Goal: Task Accomplishment & Management: Manage account settings

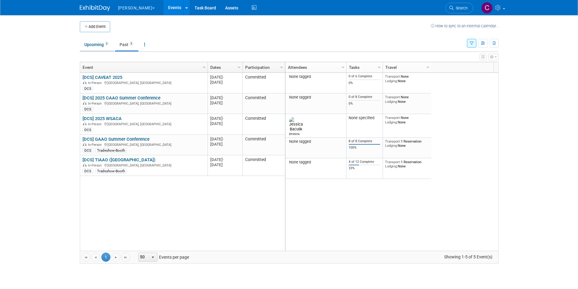
click at [98, 47] on link "Upcoming 3" at bounding box center [97, 45] width 34 height 12
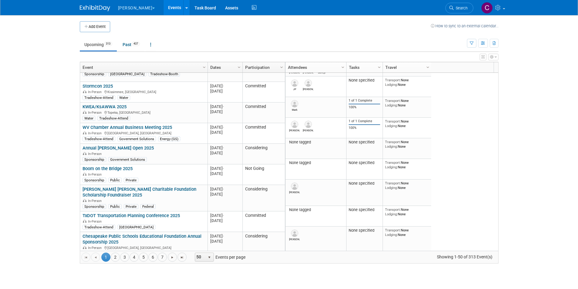
scroll to position [892, 0]
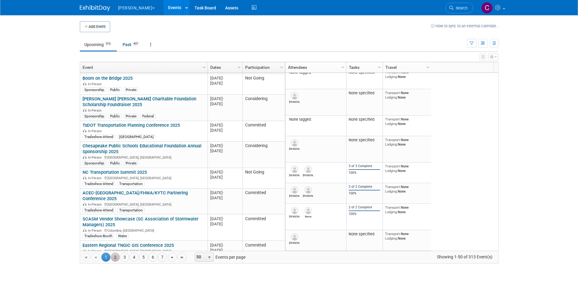
click at [117, 257] on link "2" at bounding box center [115, 257] width 9 height 9
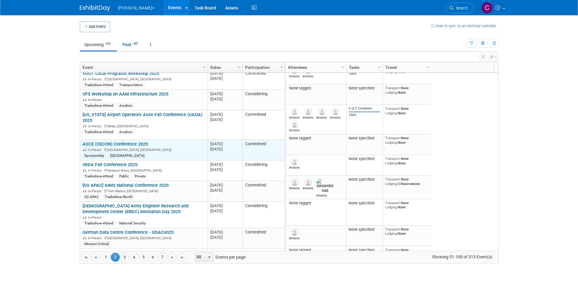
scroll to position [967, 0]
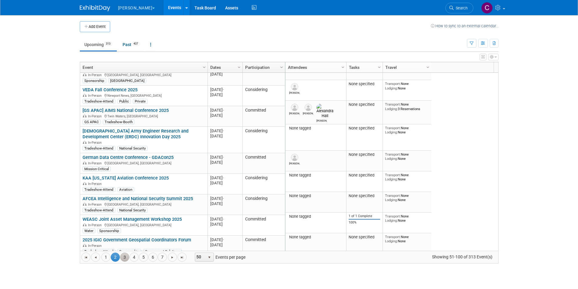
click at [124, 258] on link "3" at bounding box center [124, 257] width 9 height 9
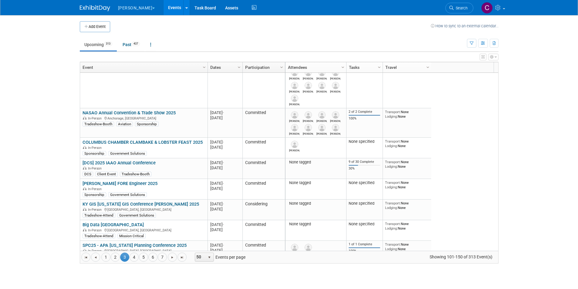
scroll to position [0, 0]
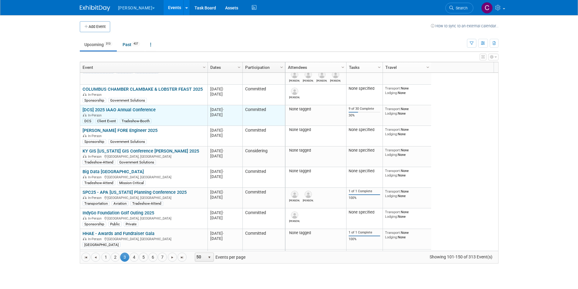
click at [119, 109] on link "[DCS] 2025 IAAO Annual Conference" at bounding box center [119, 109] width 73 height 5
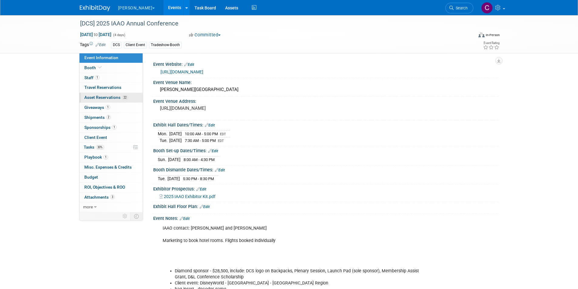
click at [119, 97] on span "Asset Reservations 22" at bounding box center [106, 97] width 44 height 5
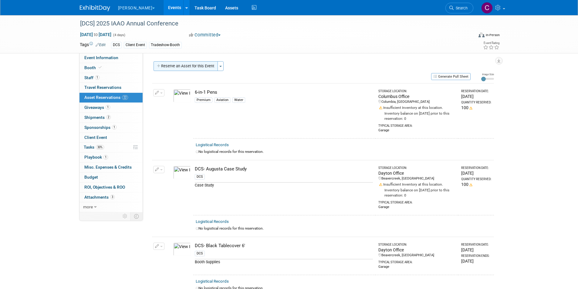
click at [188, 65] on button "Reserve an Asset for this Event" at bounding box center [186, 66] width 64 height 10
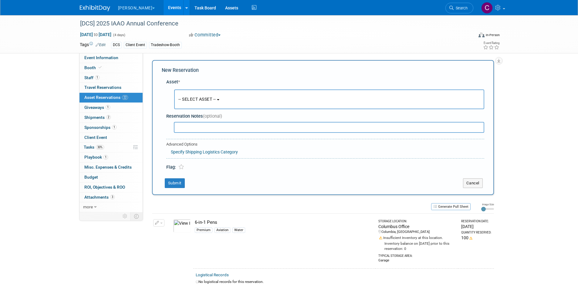
scroll to position [6, 0]
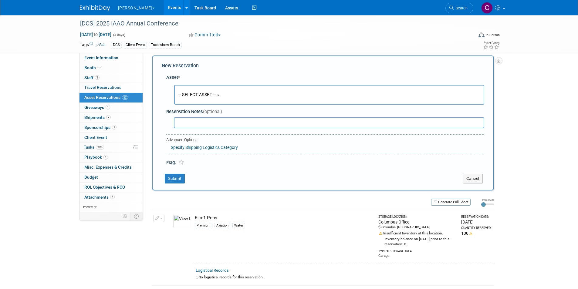
drag, startPoint x: 202, startPoint y: 98, endPoint x: 194, endPoint y: 109, distance: 13.7
click at [202, 98] on button "-- SELECT ASSET --" at bounding box center [329, 95] width 310 height 20
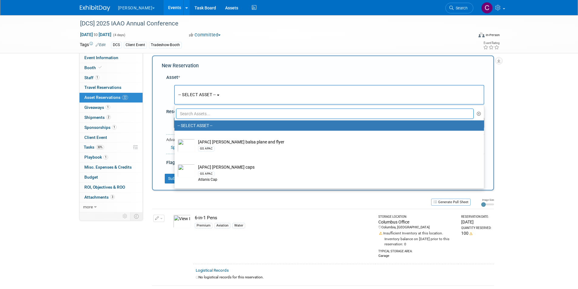
click at [190, 111] on input "text" at bounding box center [325, 114] width 298 height 10
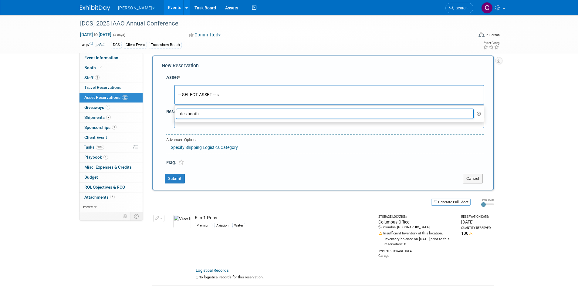
drag, startPoint x: 205, startPoint y: 112, endPoint x: 171, endPoint y: 110, distance: 34.4
click at [171, 110] on div "Asset * -- SELECT ASSET -- <table style='display: inline-block; border-style:no…" at bounding box center [323, 118] width 323 height 95
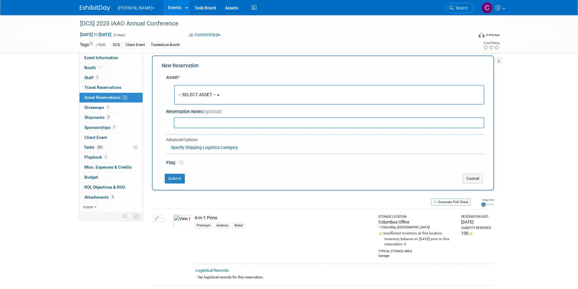
click at [199, 104] on button "-- SELECT ASSET --" at bounding box center [329, 95] width 310 height 20
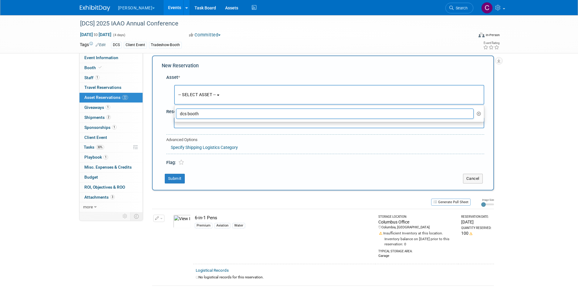
click at [193, 115] on input "dcs booth" at bounding box center [325, 114] width 298 height 10
drag, startPoint x: 210, startPoint y: 113, endPoint x: 186, endPoint y: 111, distance: 23.8
click at [187, 111] on input "dcs booth" at bounding box center [325, 114] width 298 height 10
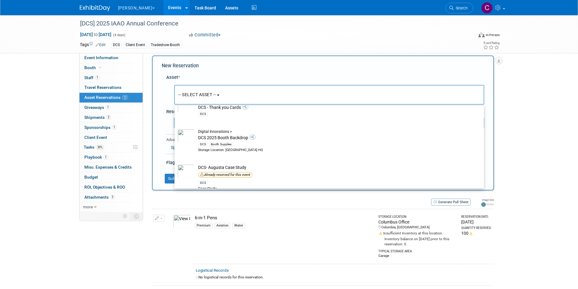
scroll to position [789, 0]
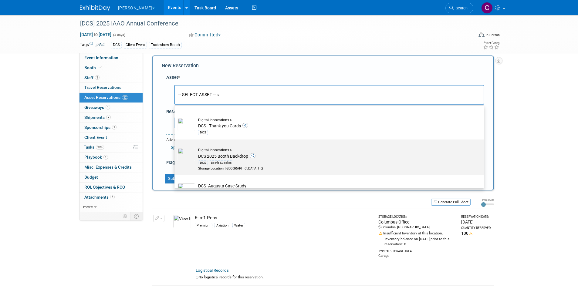
type input "dcs"
click at [236, 159] on td "Digital Innovations > DCS 2025 Booth Backdrop DCS Booth Supplies Storage Locati…" at bounding box center [333, 159] width 277 height 23
click at [175, 147] on input "Digital Innovations > DCS 2025 Booth Backdrop DCS Booth Supplies Storage Locati…" at bounding box center [174, 145] width 4 height 4
select select "10724129"
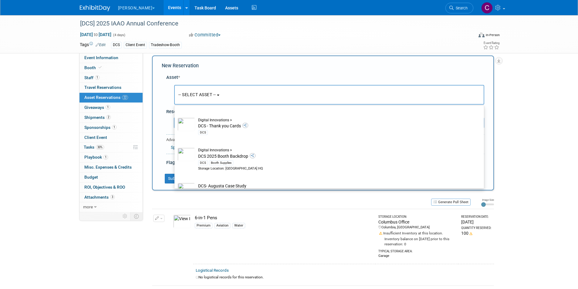
select select "8"
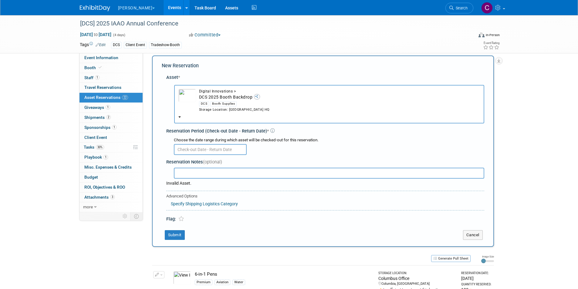
click at [214, 148] on input "text" at bounding box center [210, 149] width 73 height 11
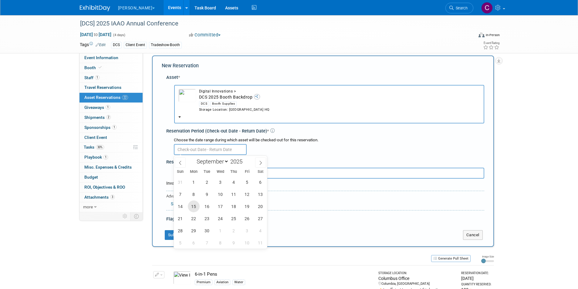
click at [193, 209] on span "15" at bounding box center [194, 207] width 12 height 12
click at [249, 220] on span "26" at bounding box center [247, 219] width 12 height 12
type input "[DATE] to [DATE]"
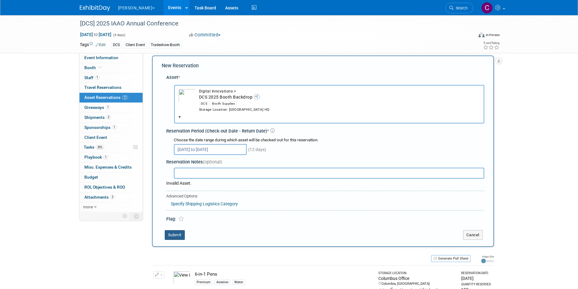
click at [173, 233] on button "Submit" at bounding box center [175, 235] width 20 height 10
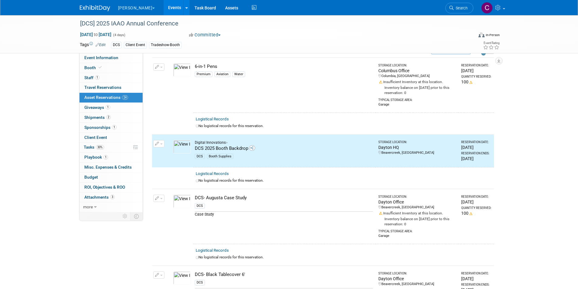
scroll to position [0, 0]
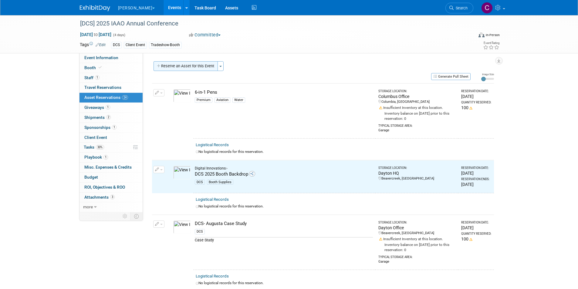
click at [195, 66] on button "Reserve an Asset for this Event" at bounding box center [186, 66] width 64 height 10
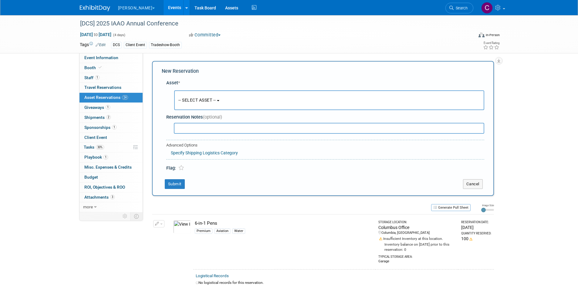
scroll to position [6, 0]
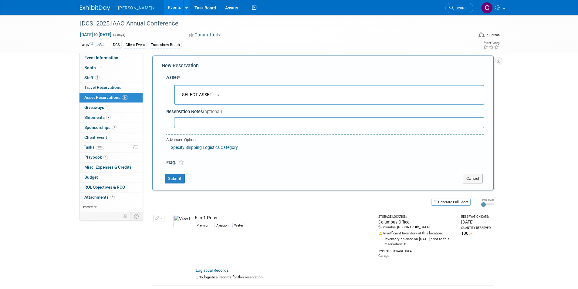
click at [195, 96] on span "-- SELECT ASSET --" at bounding box center [197, 94] width 38 height 5
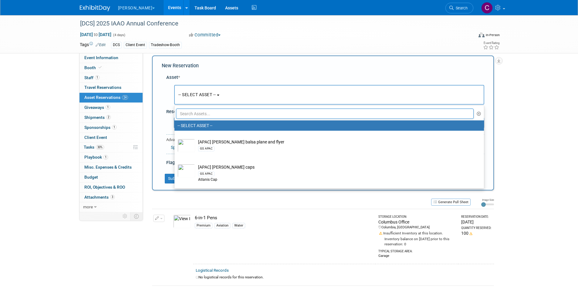
click at [188, 113] on input "text" at bounding box center [325, 114] width 298 height 10
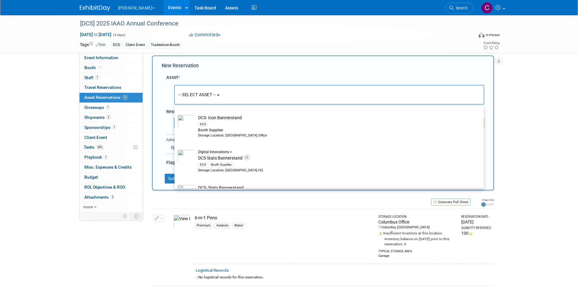
scroll to position [91, 0]
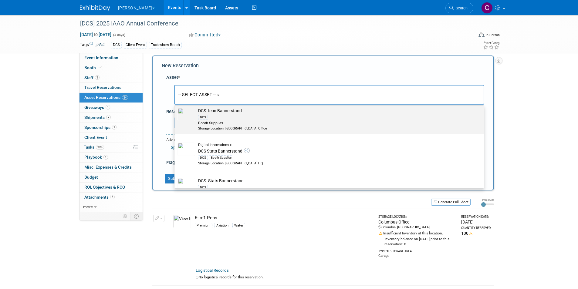
type input "bannerstand"
click at [231, 114] on div "DCS" at bounding box center [335, 117] width 274 height 7
click at [175, 107] on input "DCS- Icon Bannerstand DCS Booth Supplies Storage Location: [GEOGRAPHIC_DATA] Of…" at bounding box center [174, 105] width 4 height 4
select select "10727682"
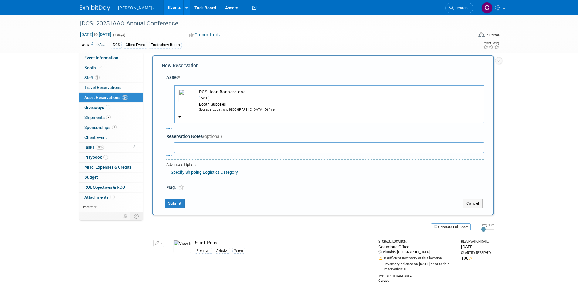
select select "8"
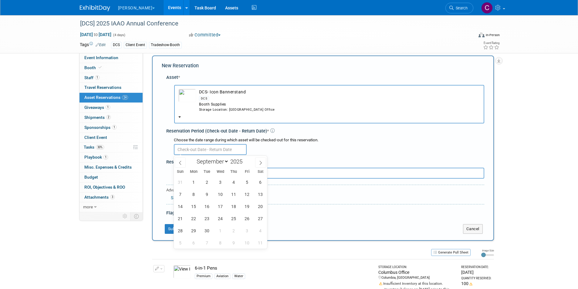
click at [224, 148] on input "text" at bounding box center [210, 149] width 73 height 11
click at [194, 206] on span "15" at bounding box center [194, 207] width 12 height 12
click at [248, 221] on span "26" at bounding box center [247, 219] width 12 height 12
type input "[DATE] to [DATE]"
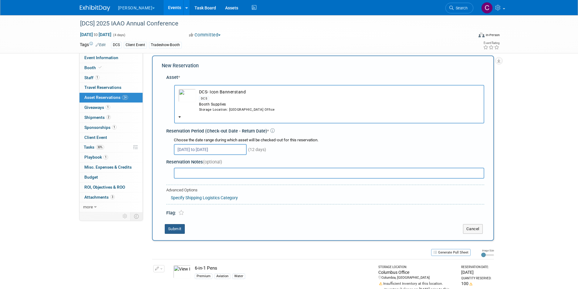
click at [179, 229] on button "Submit" at bounding box center [175, 229] width 20 height 10
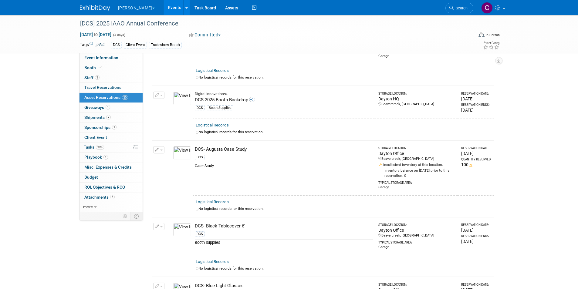
scroll to position [0, 0]
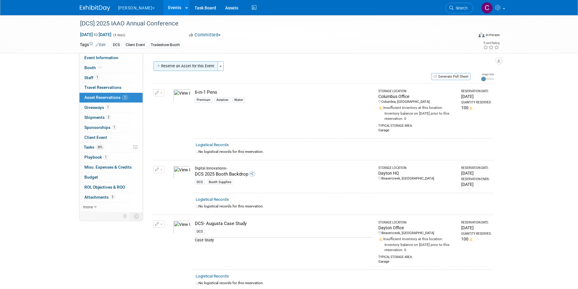
click at [183, 70] on button "Reserve an Asset for this Event" at bounding box center [186, 66] width 64 height 10
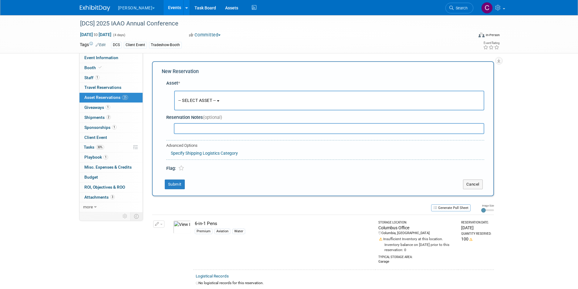
scroll to position [6, 0]
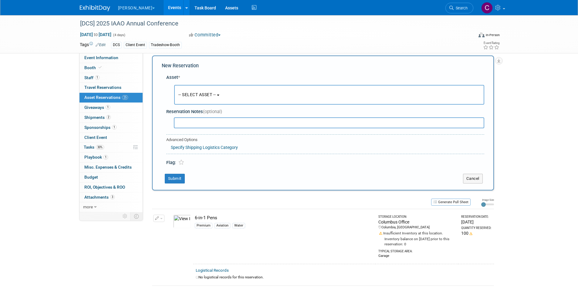
click at [193, 97] on span "-- SELECT ASSET --" at bounding box center [197, 94] width 38 height 5
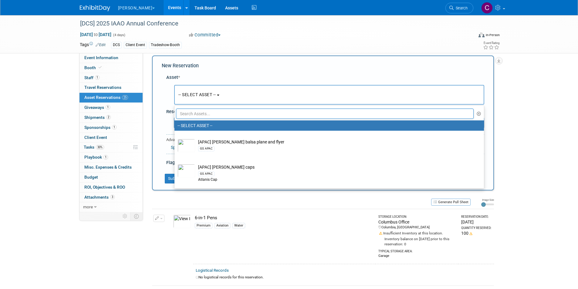
click at [189, 113] on input "text" at bounding box center [325, 114] width 298 height 10
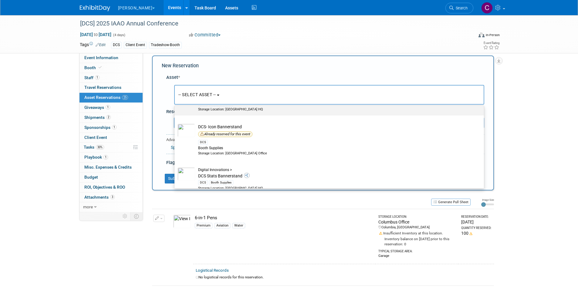
scroll to position [91, 0]
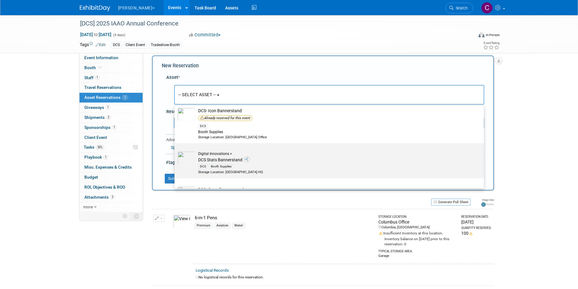
type input "bannerstand"
click at [218, 163] on div "DCS Booth Supplies" at bounding box center [335, 166] width 274 height 7
click at [175, 151] on input "Digital Innovations > DCS Stats Bannerstand DCS Booth Supplies Storage Location…" at bounding box center [174, 149] width 4 height 4
select select "10724132"
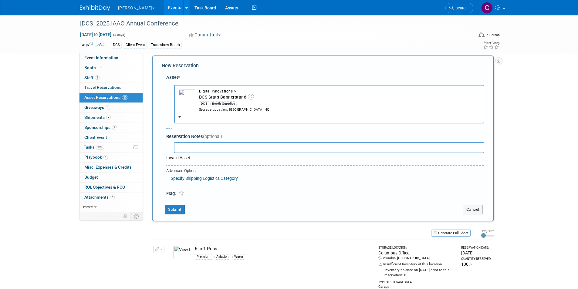
select select "8"
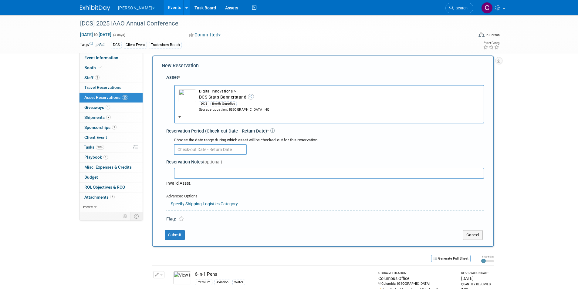
click at [189, 148] on input "text" at bounding box center [210, 149] width 73 height 11
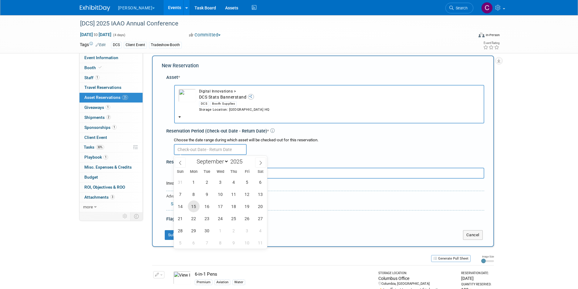
click at [189, 206] on span "15" at bounding box center [194, 207] width 12 height 12
drag, startPoint x: 248, startPoint y: 218, endPoint x: 234, endPoint y: 223, distance: 15.2
click at [248, 218] on span "26" at bounding box center [247, 219] width 12 height 12
type input "[DATE] to [DATE]"
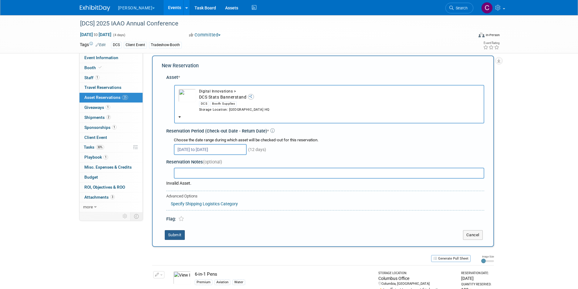
click at [174, 237] on button "Submit" at bounding box center [175, 235] width 20 height 10
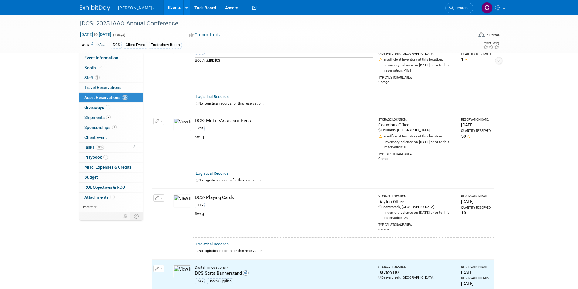
scroll to position [969, 0]
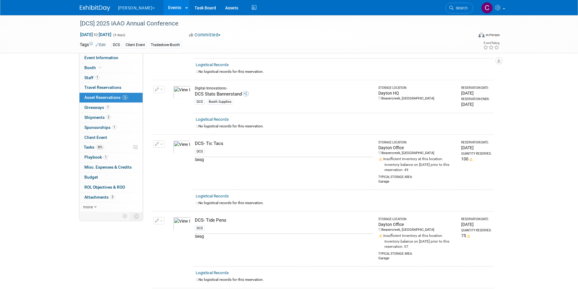
drag, startPoint x: 26, startPoint y: 141, endPoint x: 81, endPoint y: 158, distance: 57.3
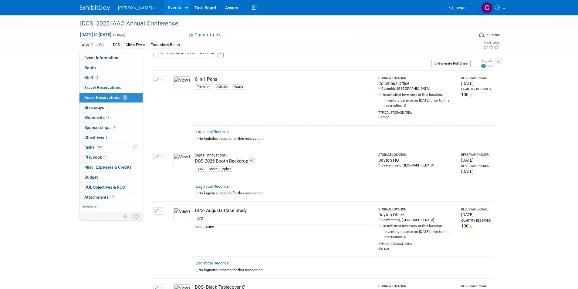
scroll to position [0, 0]
